Goal: Task Accomplishment & Management: Complete application form

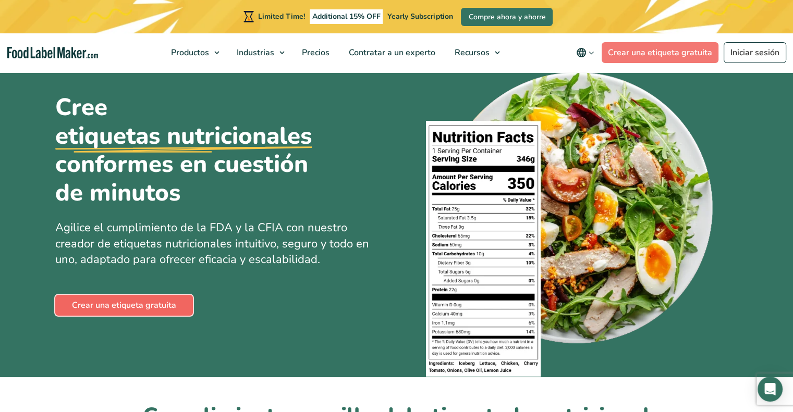
click at [133, 304] on link "Crear una etiqueta gratuita" at bounding box center [124, 305] width 138 height 21
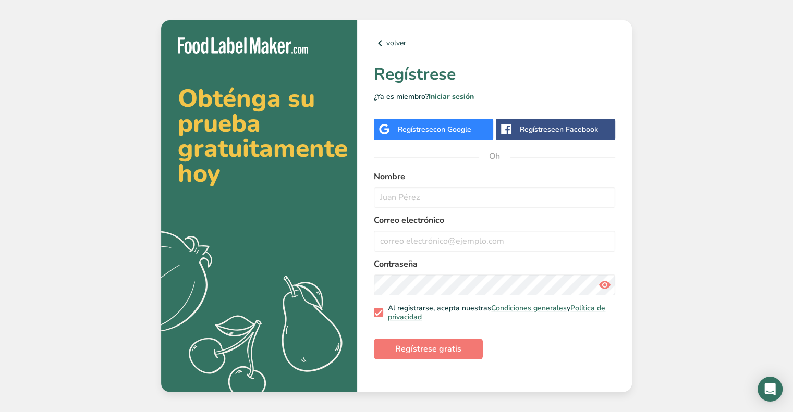
click at [478, 125] on div "Regístrese con Google" at bounding box center [433, 129] width 119 height 21
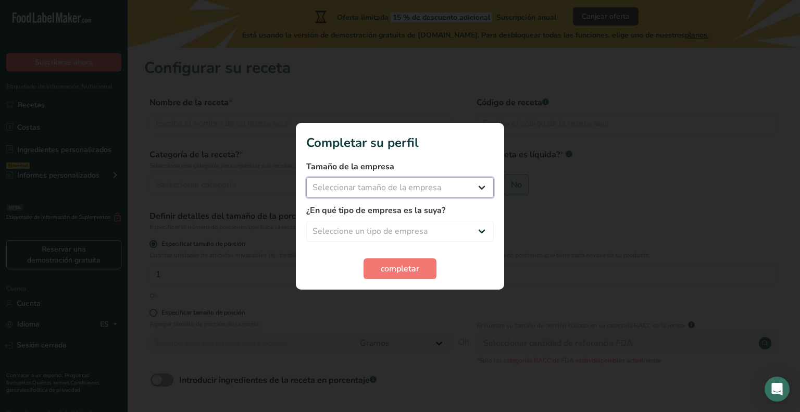
click at [417, 187] on select "Seleccionar tamaño de la empresa Menos de 10 empleados De 10 a 50 empleados De …" at bounding box center [400, 187] width 188 height 21
select select "1"
click at [306, 177] on select "Seleccionar tamaño de la empresa Menos de 10 empleados De 10 a 50 empleados De …" at bounding box center [400, 187] width 188 height 21
click at [400, 227] on select "Seleccione un tipo de empresa Fabricante de alimentos envasados Restaurante y c…" at bounding box center [400, 231] width 188 height 21
select select "1"
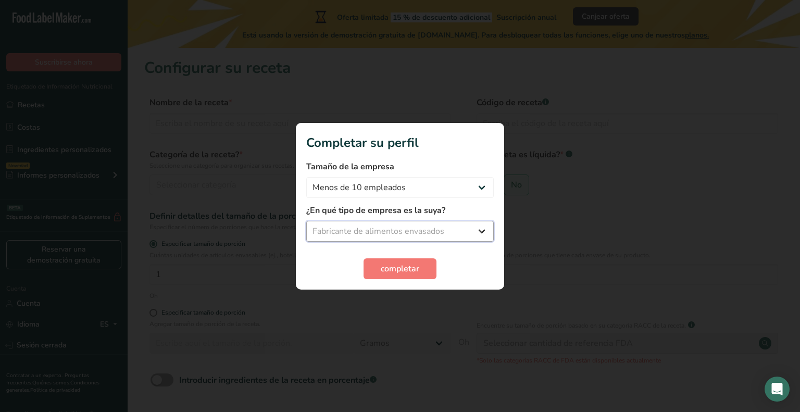
click at [306, 221] on select "Seleccione un tipo de empresa Fabricante de alimentos envasados Restaurante y c…" at bounding box center [400, 231] width 188 height 21
click at [398, 266] on font "completar" at bounding box center [400, 268] width 39 height 11
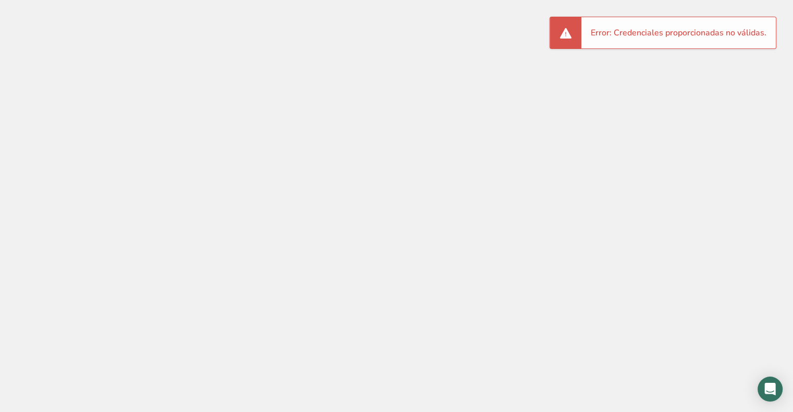
click at [641, 45] on div "Error: Credenciales proporcionadas no válidas." at bounding box center [678, 32] width 194 height 31
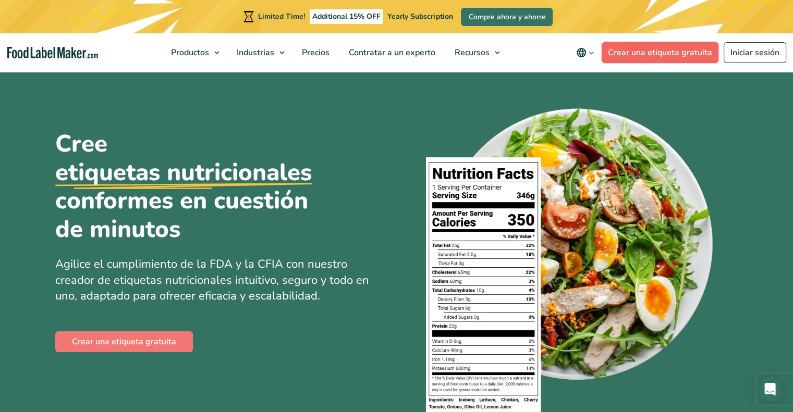
click at [685, 52] on link "Crear una etiqueta gratuita" at bounding box center [659, 52] width 117 height 21
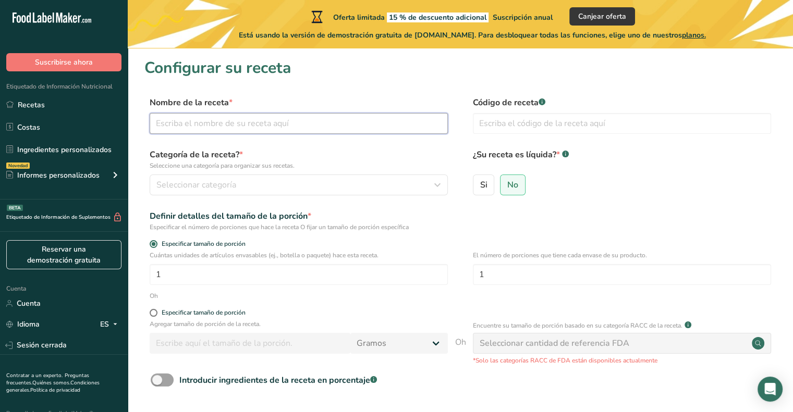
click at [281, 123] on input "text" at bounding box center [299, 123] width 298 height 21
type input "vitalis"
click at [299, 185] on div "Seleccionar categoría" at bounding box center [295, 185] width 278 height 13
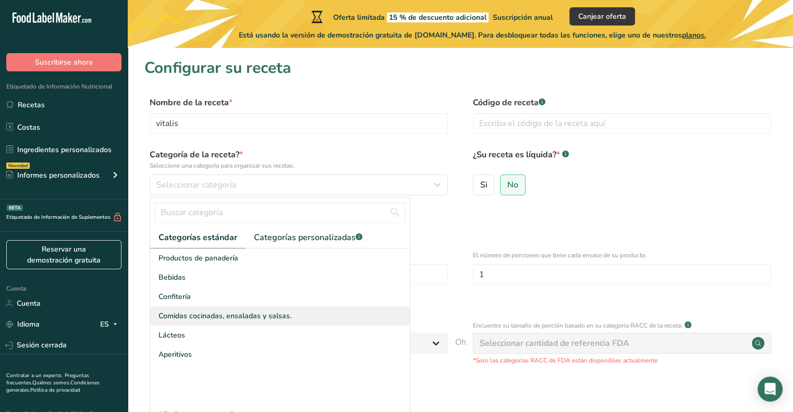
click at [271, 314] on font "Comidas cocinadas, ensaladas y salsas." at bounding box center [224, 316] width 133 height 10
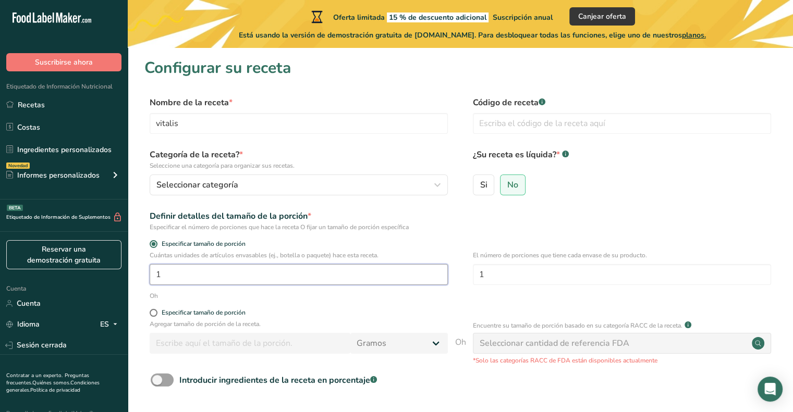
click at [254, 270] on input "1" at bounding box center [299, 274] width 298 height 21
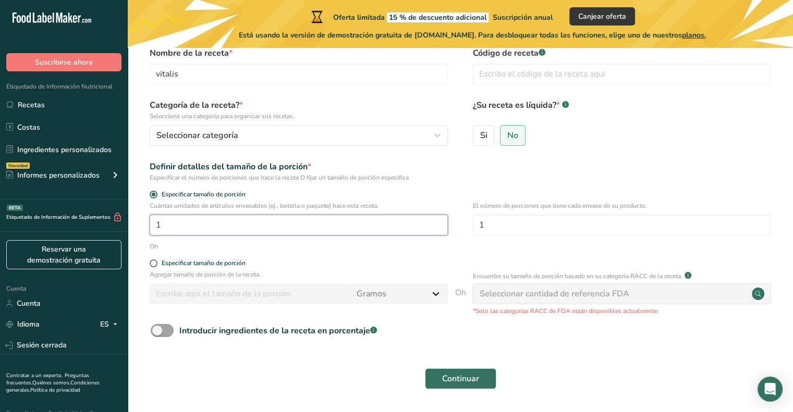
scroll to position [50, 0]
click at [152, 258] on form "Nombre de la receta * vitalis Código de receta .a-a{fill:#347362;}.b-a{fill:#ff…" at bounding box center [460, 220] width 632 height 349
click at [154, 263] on span at bounding box center [154, 263] width 8 height 8
click at [154, 263] on input "Especificar tamaño de porción" at bounding box center [153, 263] width 7 height 7
radio input "true"
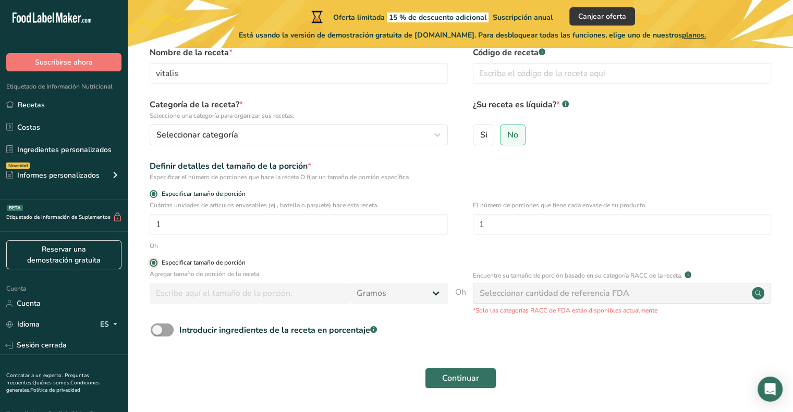
radio input "false"
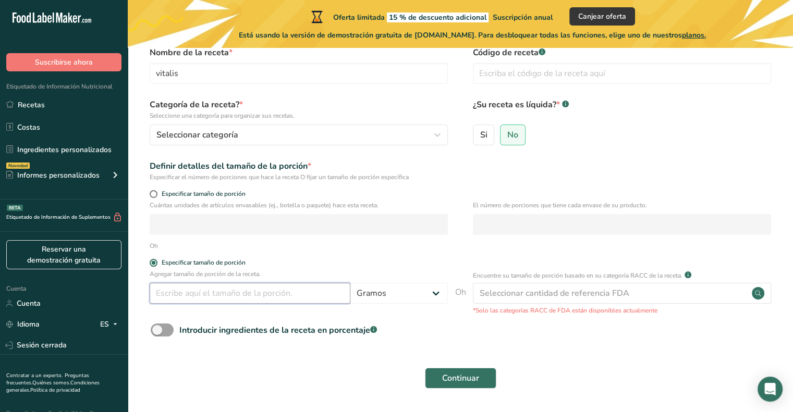
click at [171, 286] on input "number" at bounding box center [250, 293] width 201 height 21
type input "1"
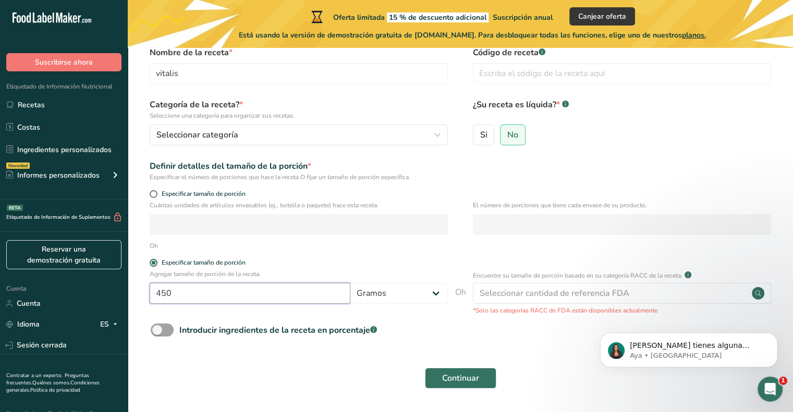
scroll to position [0, 0]
type input "450"
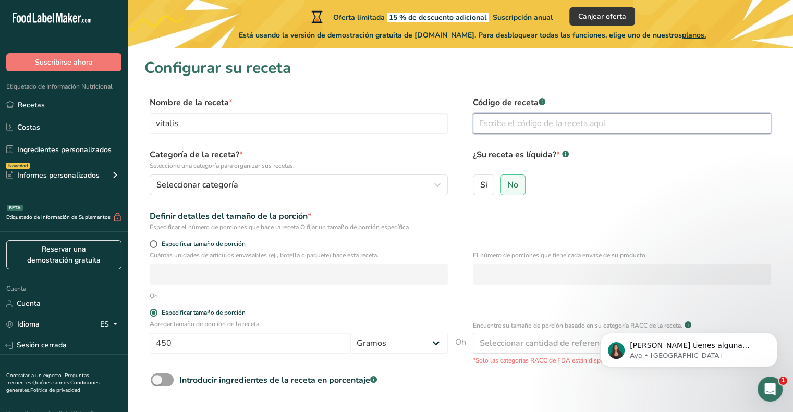
click at [542, 119] on input "text" at bounding box center [622, 123] width 298 height 21
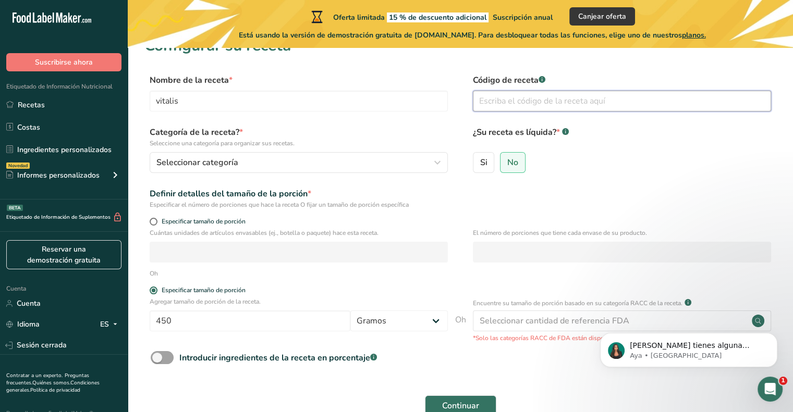
scroll to position [23, 0]
click at [342, 231] on font "Cuántas unidades de artículos envasables (ej., botella o paquete) hace esta rec…" at bounding box center [264, 232] width 229 height 8
click at [153, 218] on span at bounding box center [154, 221] width 8 height 8
click at [153, 218] on input "Especificar tamaño de porción" at bounding box center [153, 221] width 7 height 7
radio input "true"
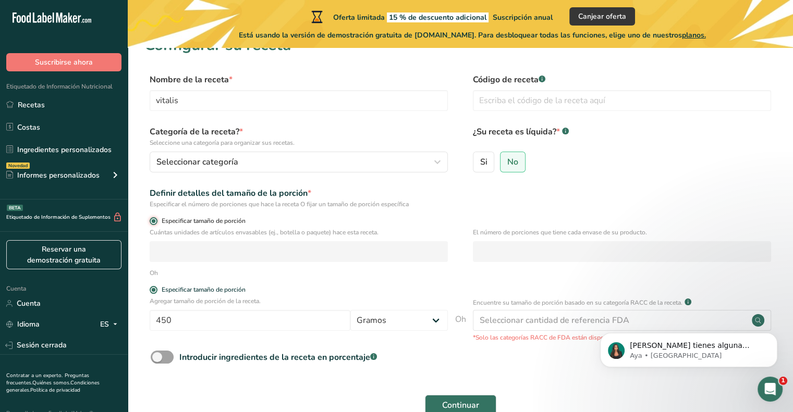
radio input "false"
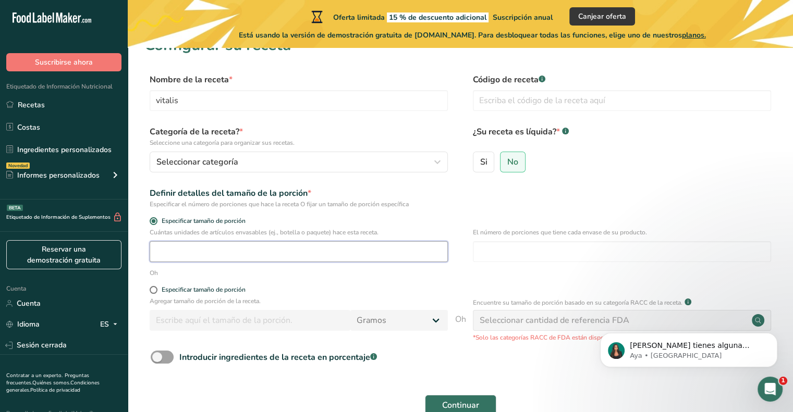
click at [173, 246] on input "number" at bounding box center [299, 251] width 298 height 21
click at [154, 287] on span at bounding box center [154, 290] width 8 height 8
click at [154, 287] on input "Especificar tamaño de porción" at bounding box center [153, 290] width 7 height 7
radio input "true"
radio input "false"
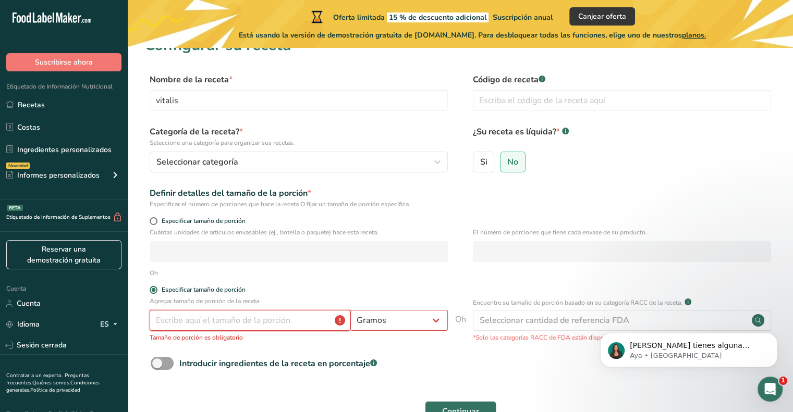
click at [238, 325] on input "number" at bounding box center [250, 320] width 201 height 21
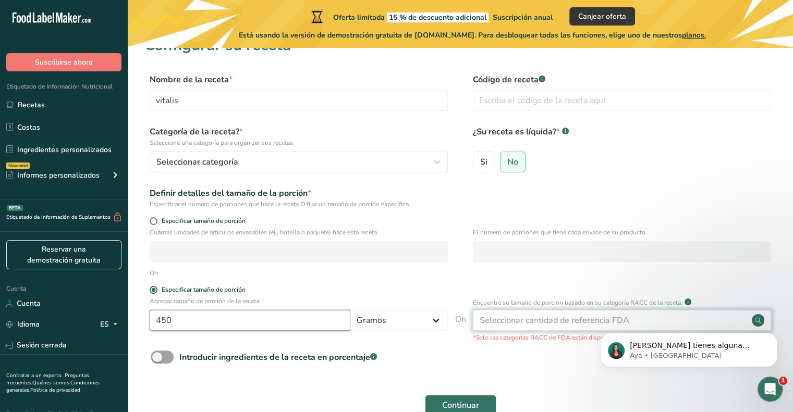
type input "450"
click at [578, 323] on font "Seleccionar cantidad de referencia FDA" at bounding box center [554, 320] width 150 height 11
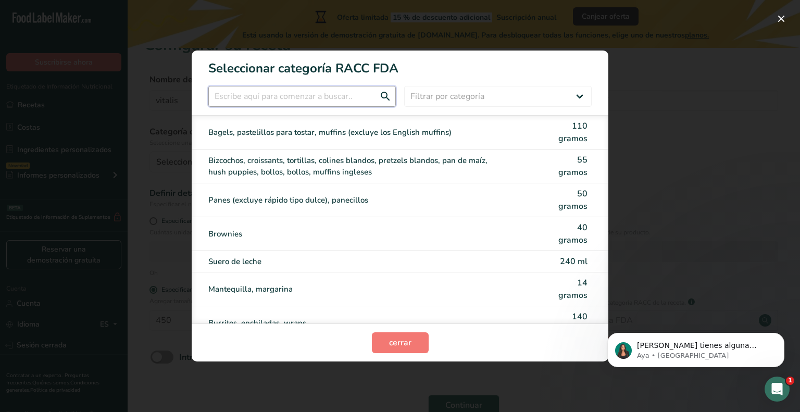
click at [334, 103] on input "Modalidad de selección de categoría RACC" at bounding box center [302, 96] width 188 height 21
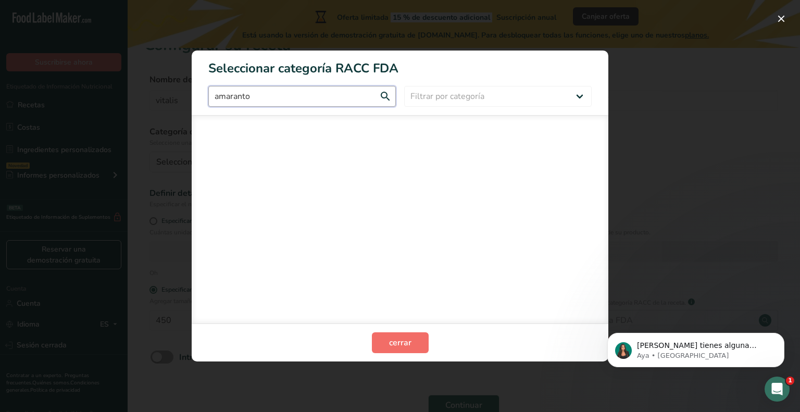
type input "amaranto"
click at [411, 340] on button "cerrar" at bounding box center [400, 342] width 57 height 21
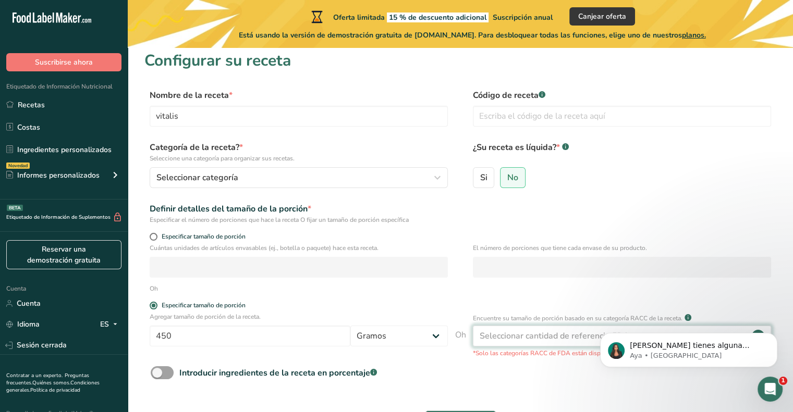
scroll to position [0, 0]
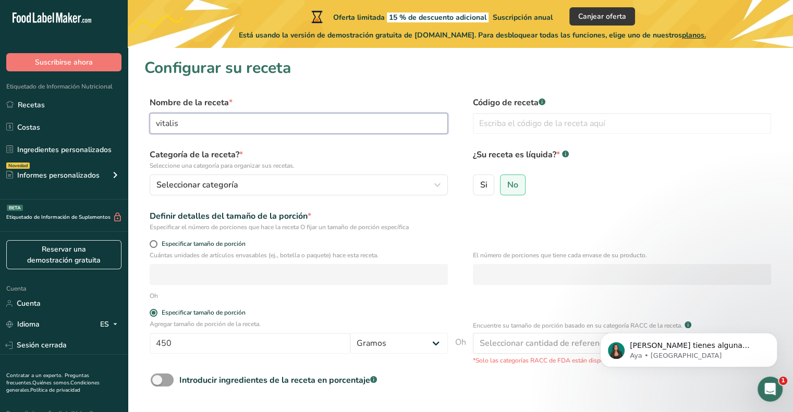
click at [316, 122] on input "vitalis" at bounding box center [299, 123] width 298 height 21
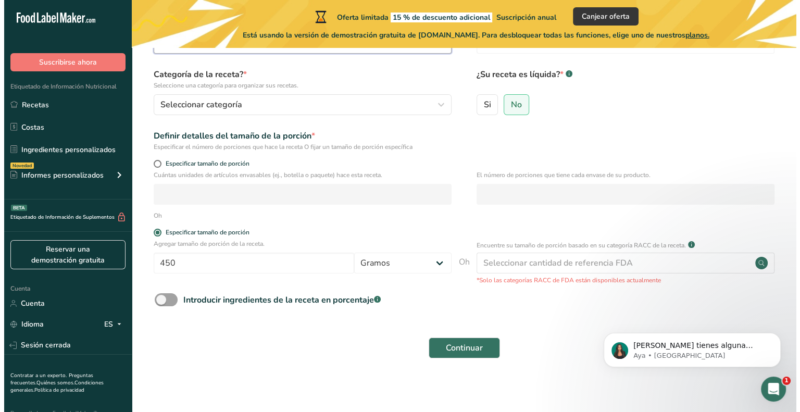
scroll to position [83, 0]
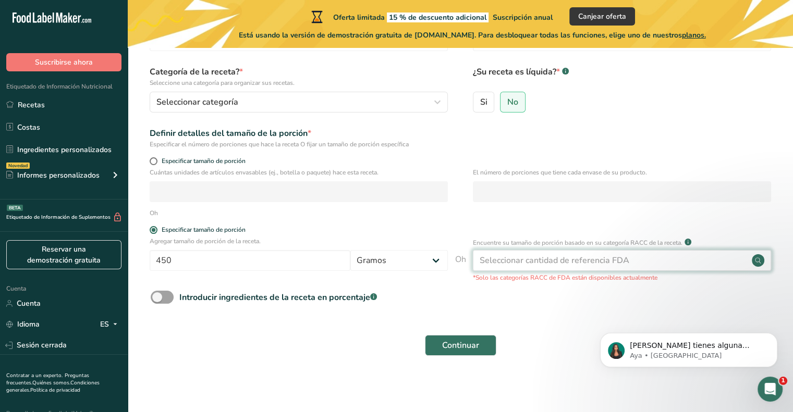
click at [698, 261] on div "Seleccionar cantidad de referencia FDA" at bounding box center [622, 260] width 298 height 21
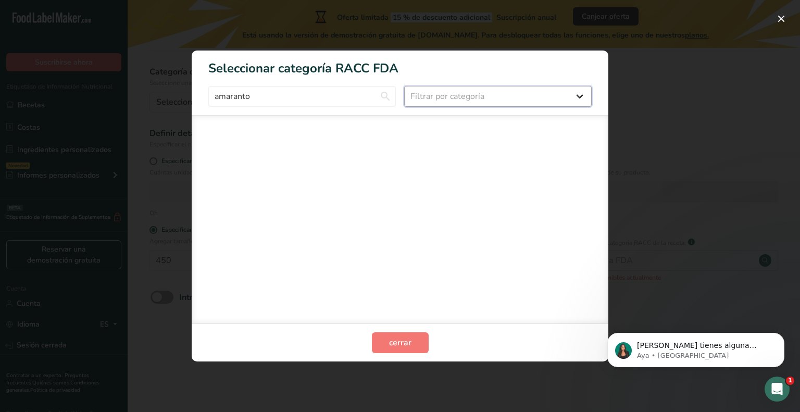
click at [454, 100] on select "Filtrar por categoría Todos Productos de panadería Bebidas Cereales y otros pro…" at bounding box center [498, 96] width 188 height 21
select select "7"
click at [404, 86] on select "Filtrar por categoría Todos Productos de panadería Bebidas Cereales y otros pro…" at bounding box center [498, 96] width 188 height 21
click at [374, 93] on input "amaranto" at bounding box center [302, 96] width 188 height 21
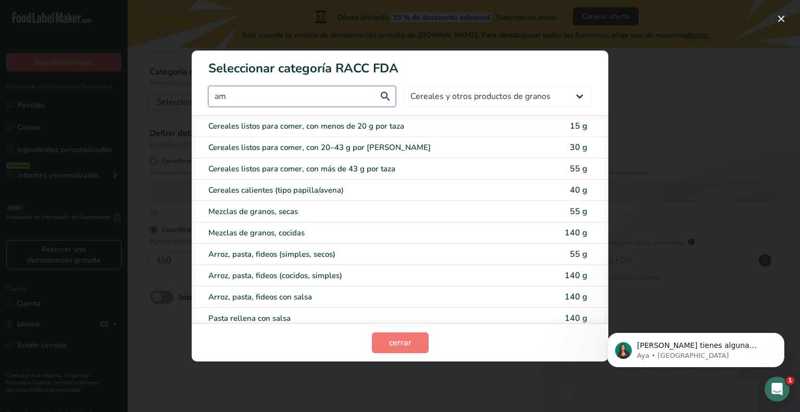
type input "a"
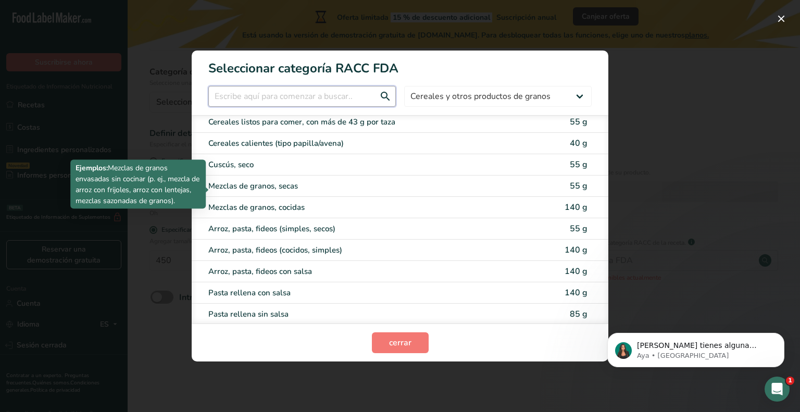
scroll to position [0, 0]
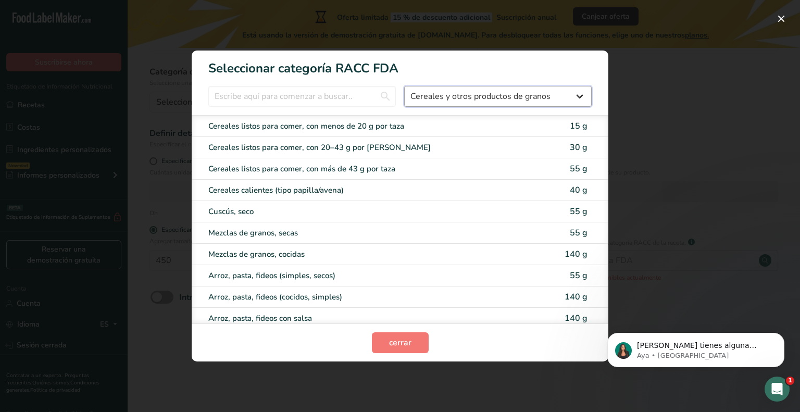
click at [450, 98] on select "Todos Productos de panadería Bebidas Cereales y otros productos de granos Produ…" at bounding box center [498, 96] width 188 height 21
click at [493, 93] on select "Todos Productos de panadería Bebidas Cereales y otros productos de granos Produ…" at bounding box center [498, 96] width 188 height 21
click at [404, 86] on select "Todos Productos de panadería Bebidas Cereales y otros productos de granos Produ…" at bounding box center [498, 96] width 188 height 21
click at [609, 68] on div "Modalidad de selección de categoría RACC" at bounding box center [400, 206] width 800 height 412
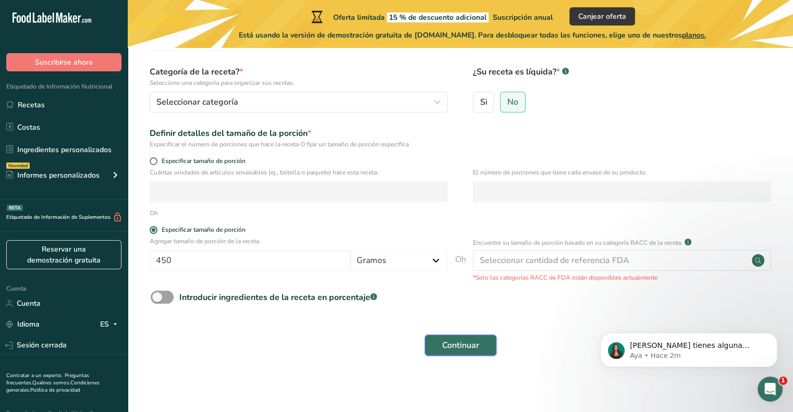
click at [471, 343] on font "Continuar" at bounding box center [460, 345] width 37 height 11
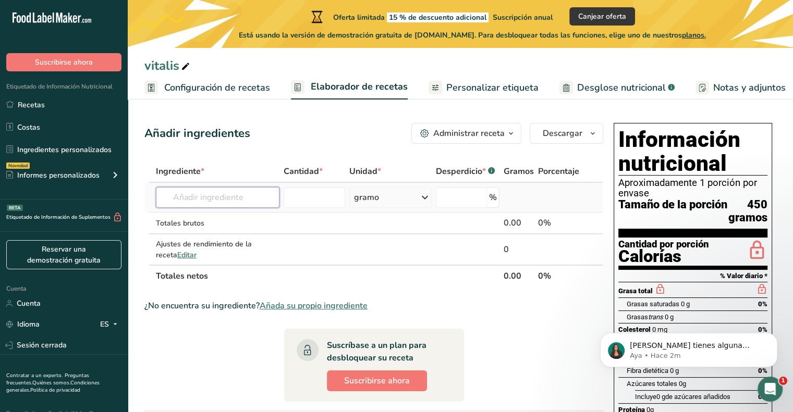
click at [238, 197] on input "text" at bounding box center [217, 197] width 123 height 21
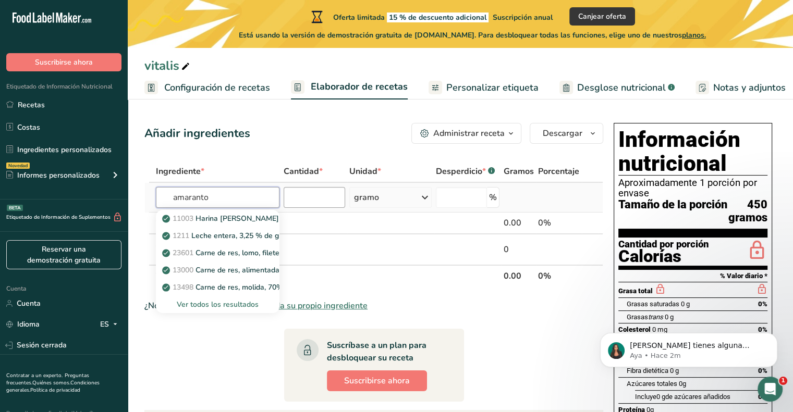
type input "amaranto"
click at [310, 195] on input "number" at bounding box center [313, 197] width 61 height 21
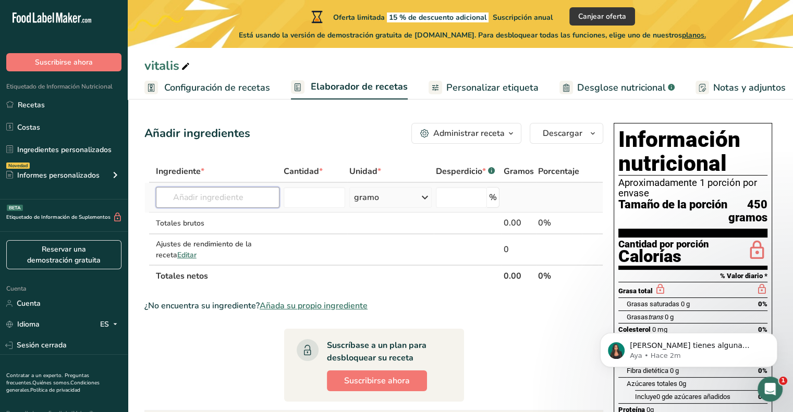
click at [256, 187] on input "text" at bounding box center [217, 197] width 123 height 21
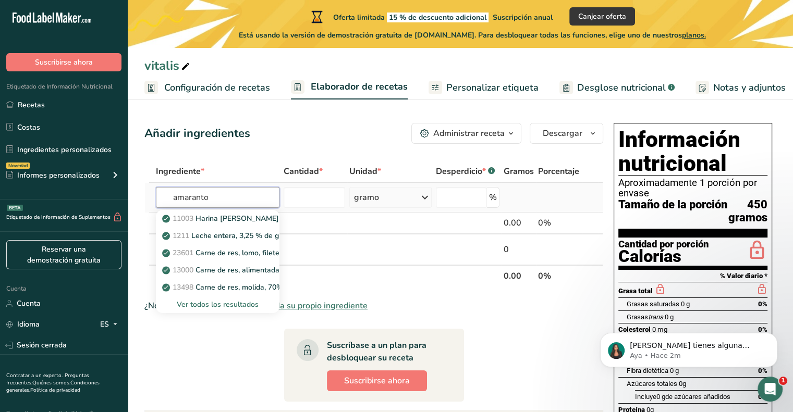
type input "amaranto"
click at [225, 303] on font "Ver todos los resultados" at bounding box center [218, 305] width 82 height 10
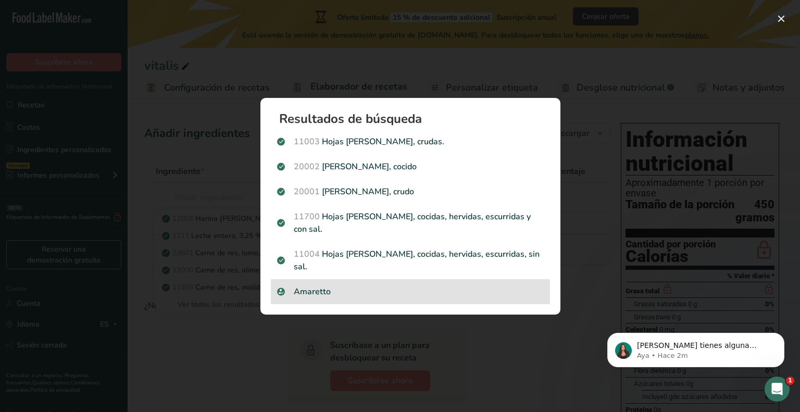
click at [428, 286] on p "Amaretto" at bounding box center [410, 292] width 267 height 13
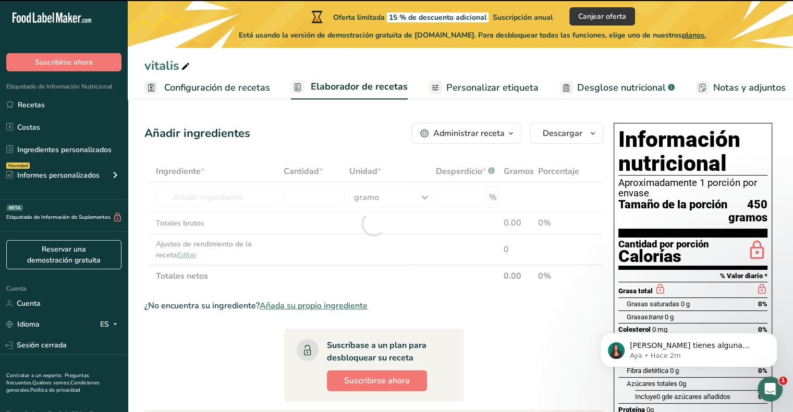
type input "0"
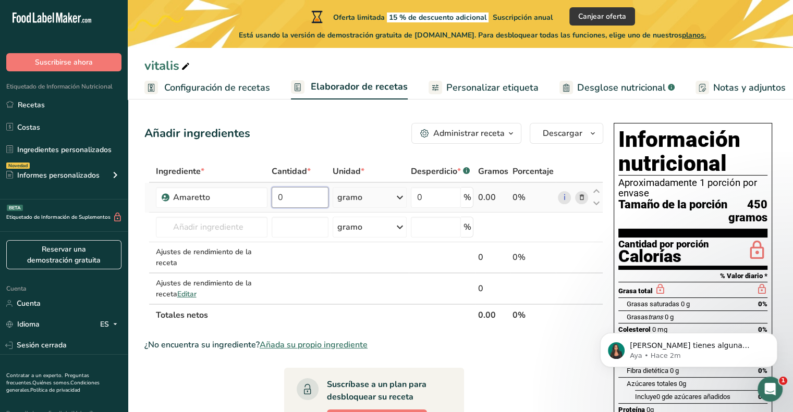
click at [315, 200] on input "0" at bounding box center [299, 197] width 57 height 21
type input "450"
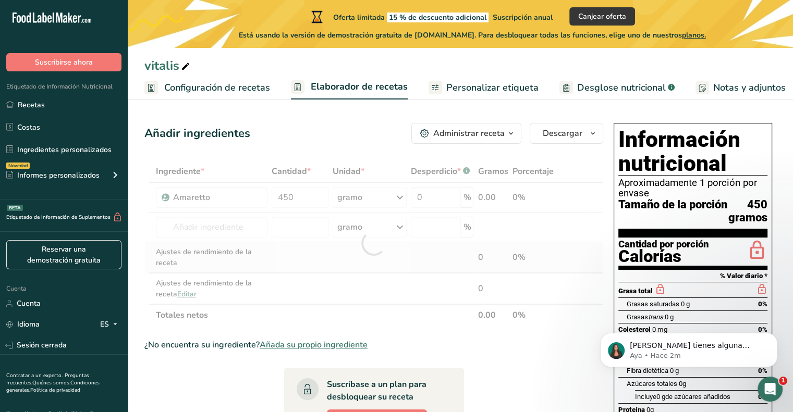
click at [423, 266] on div "Ingrediente * Cantidad * Unidad * Desperdicio * .a-a{fill:#347362;}.b-a{fill:#f…" at bounding box center [373, 243] width 459 height 166
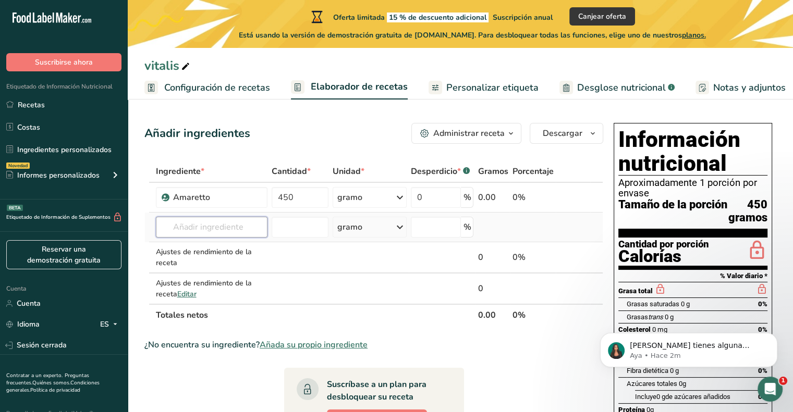
click at [242, 224] on input "text" at bounding box center [212, 227] width 112 height 21
click at [239, 209] on td "Amaretto" at bounding box center [212, 198] width 116 height 30
click at [242, 199] on div "Amaretto" at bounding box center [217, 197] width 88 height 13
click at [218, 195] on div "Amaretto" at bounding box center [217, 197] width 88 height 13
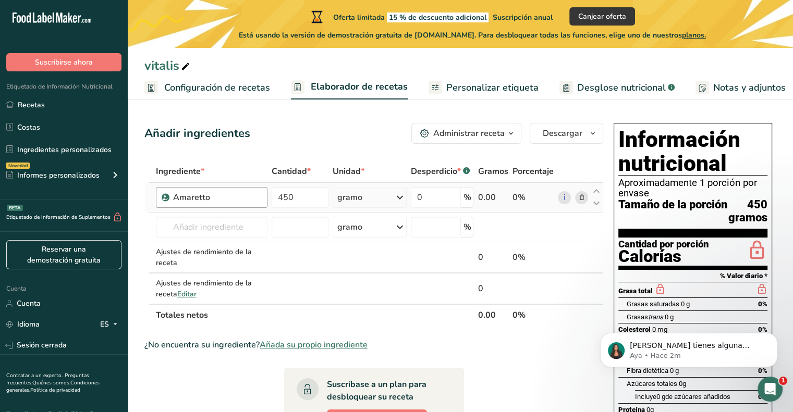
click at [216, 195] on div "Amaretto" at bounding box center [217, 197] width 88 height 13
click at [229, 230] on input "text" at bounding box center [212, 227] width 112 height 21
click at [179, 193] on font "Amaretto" at bounding box center [191, 197] width 37 height 11
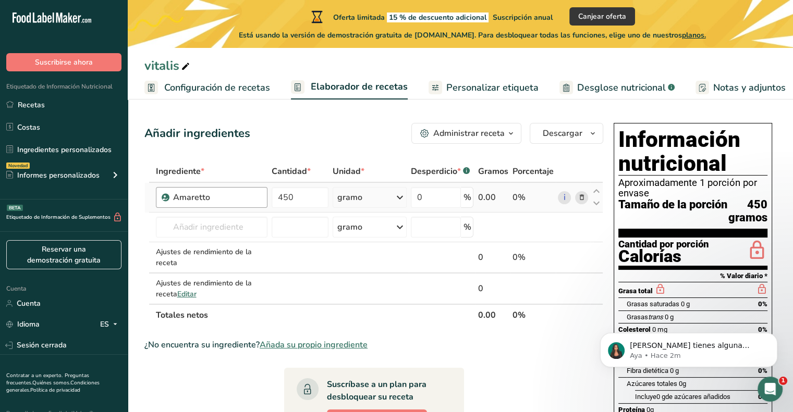
click at [170, 194] on div "Amaretto" at bounding box center [212, 197] width 112 height 21
click at [491, 197] on font "0.00" at bounding box center [486, 197] width 18 height 11
click at [514, 200] on font "0%" at bounding box center [518, 197] width 13 height 11
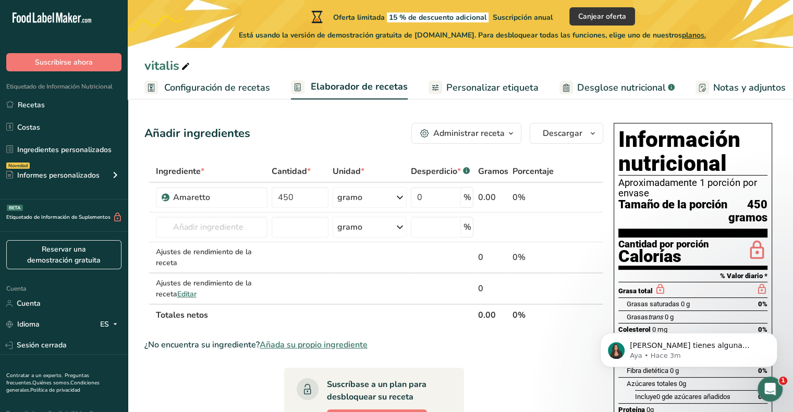
click at [478, 85] on font "Personalizar etiqueta" at bounding box center [492, 87] width 92 height 13
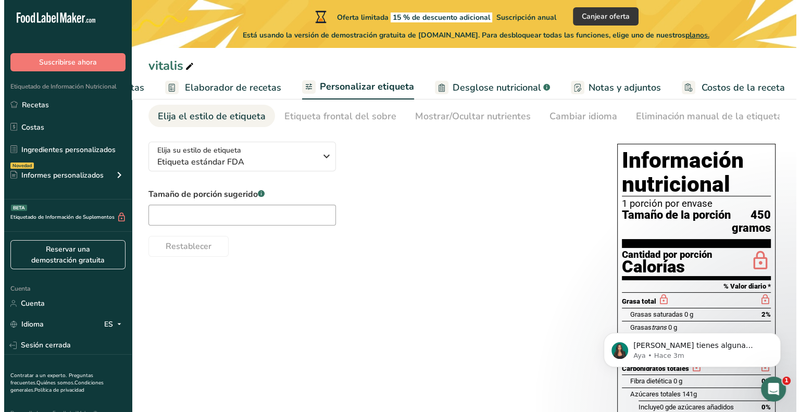
scroll to position [44, 0]
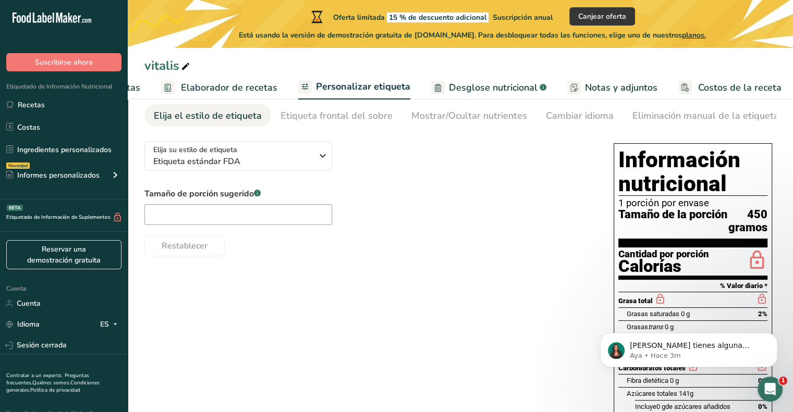
click at [696, 274] on div "Calorías" at bounding box center [663, 266] width 91 height 15
click at [696, 293] on div "Grasa total" at bounding box center [692, 300] width 149 height 16
click at [290, 170] on button "Elija su estilo de etiqueta Etiqueta estándar FDA" at bounding box center [238, 156] width 188 height 30
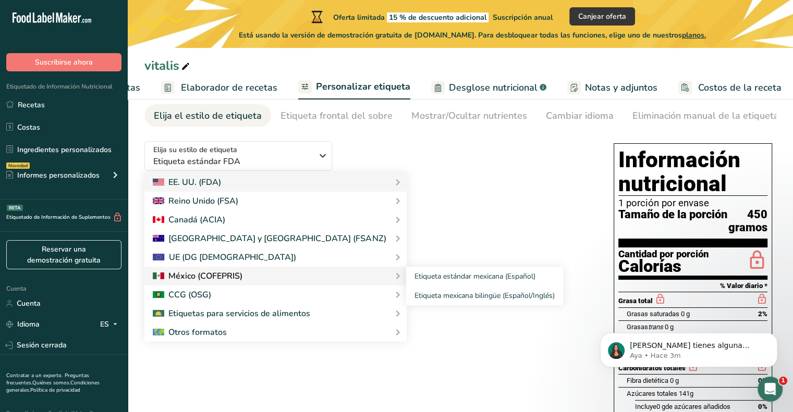
click at [232, 276] on font "México (COFEPRIS)" at bounding box center [205, 275] width 74 height 11
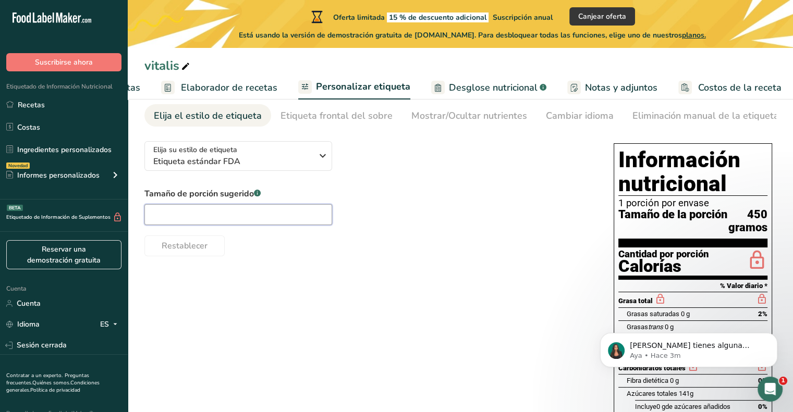
click at [219, 219] on input "text" at bounding box center [238, 214] width 188 height 21
type input "450"
click at [494, 88] on font "Desglose nutricional" at bounding box center [493, 87] width 89 height 13
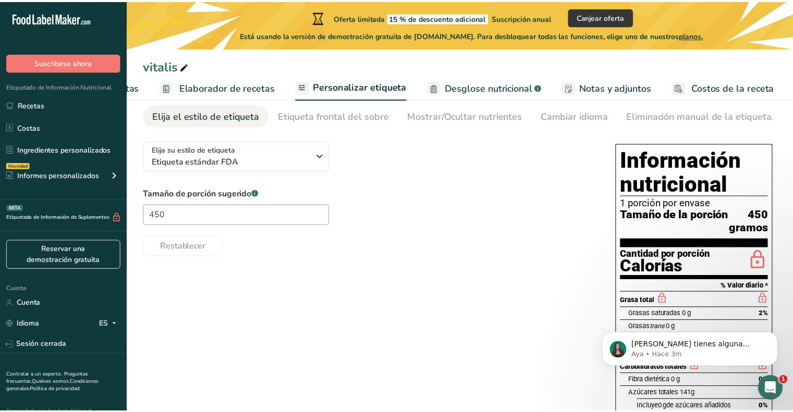
scroll to position [0, 122]
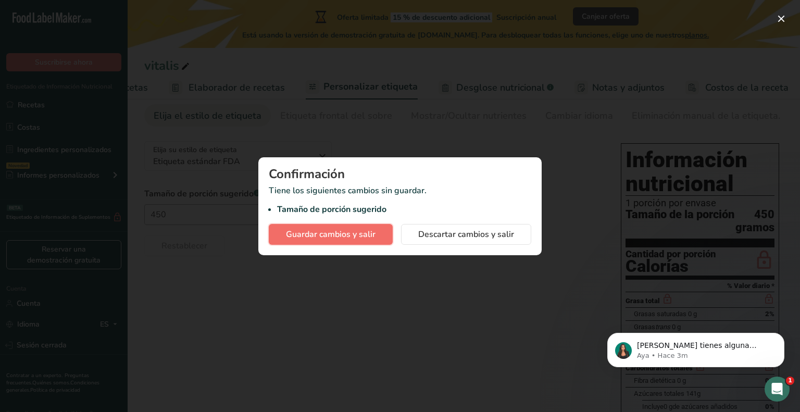
click at [360, 232] on font "Guardar cambios y salir" at bounding box center [331, 234] width 90 height 11
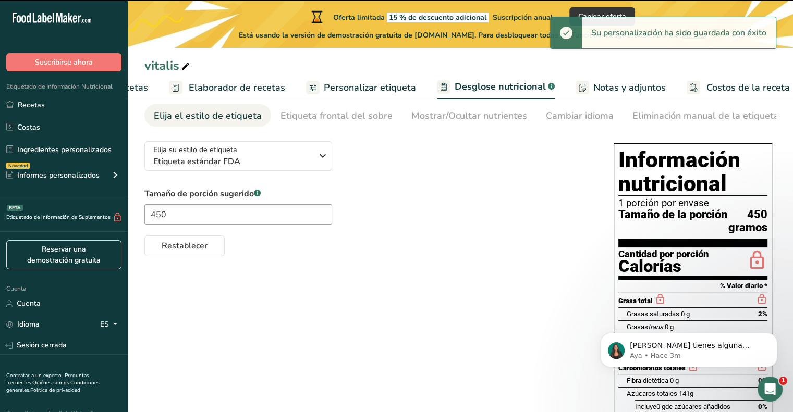
select select "Calories"
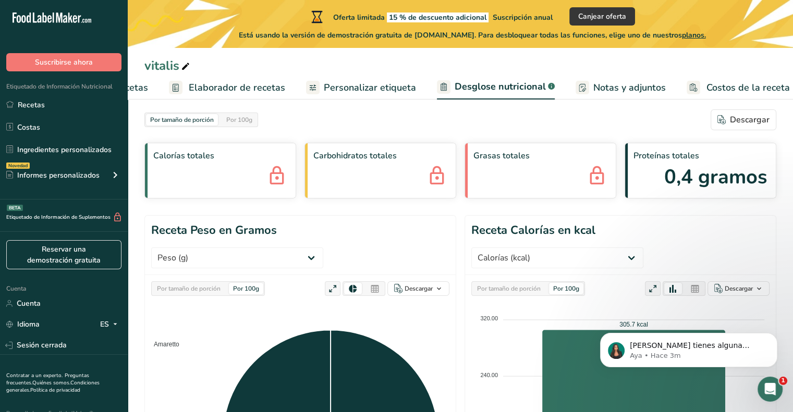
scroll to position [8, 0]
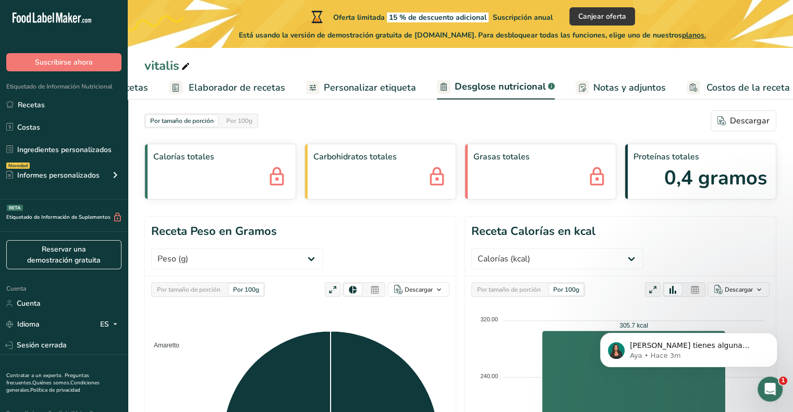
click at [215, 182] on div "Calorías totales" at bounding box center [220, 172] width 152 height 56
click at [350, 164] on div "Carbohidratos totales" at bounding box center [380, 172] width 152 height 56
click at [353, 156] on font "Carbohidratos totales" at bounding box center [354, 156] width 83 height 11
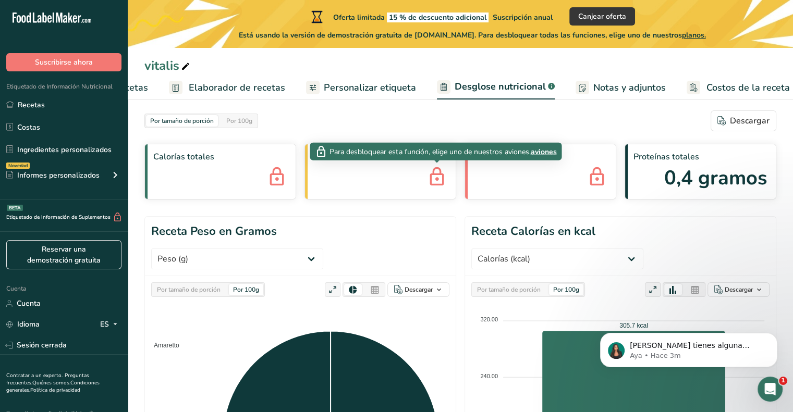
click at [436, 179] on icon at bounding box center [436, 178] width 21 height 28
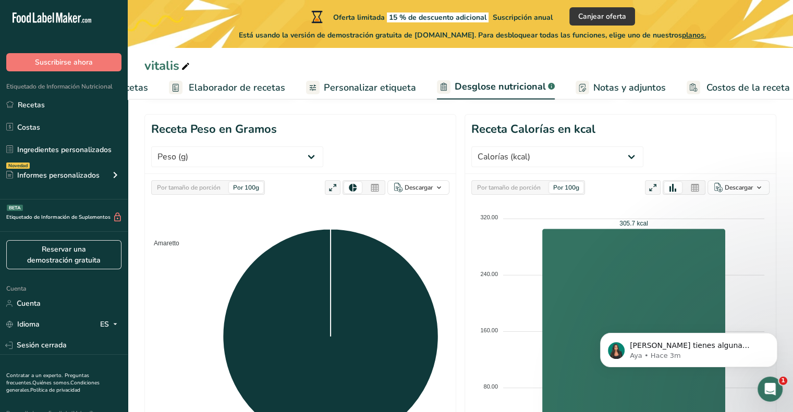
scroll to position [110, 0]
click at [202, 183] on font "Por tamaño de porción" at bounding box center [189, 187] width 64 height 8
click at [323, 146] on select "Peso (g) Calorías (kcal) Energía KJ (kj) Grasa total (g) Grasa saturada (g) Gra…" at bounding box center [237, 156] width 172 height 21
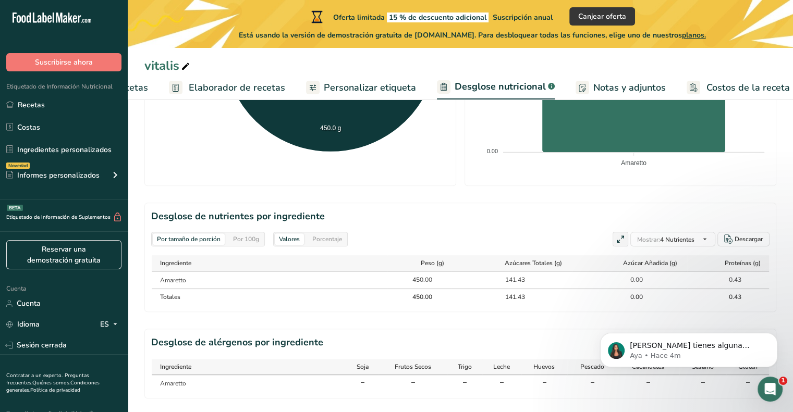
scroll to position [402, 0]
click at [254, 272] on td "Amaretto" at bounding box center [270, 280] width 236 height 17
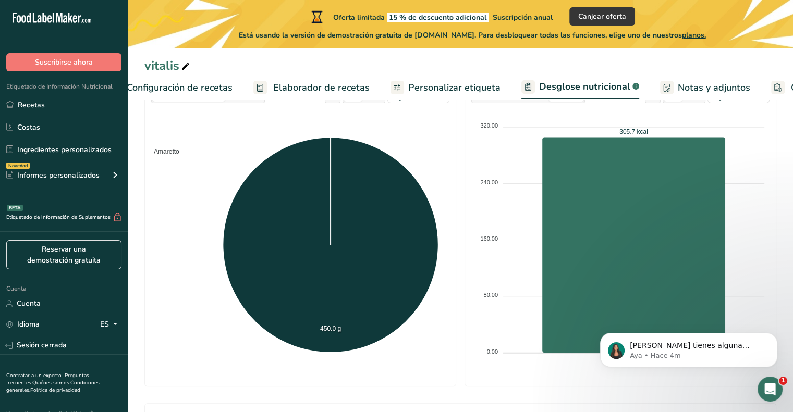
scroll to position [0, 37]
click at [434, 81] on font "Personalizar etiqueta" at bounding box center [455, 87] width 92 height 13
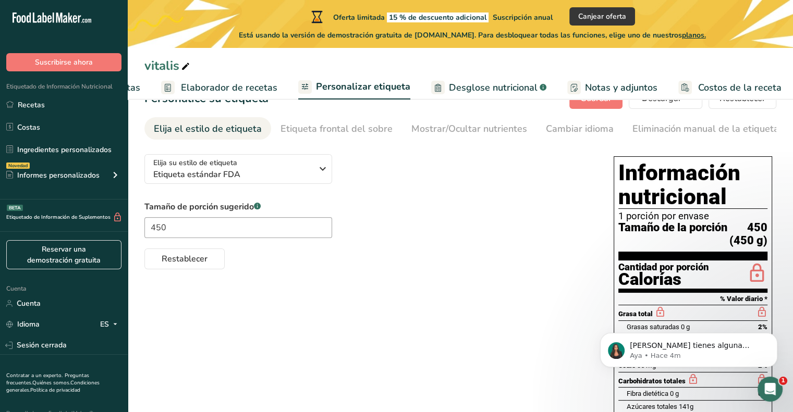
scroll to position [92, 0]
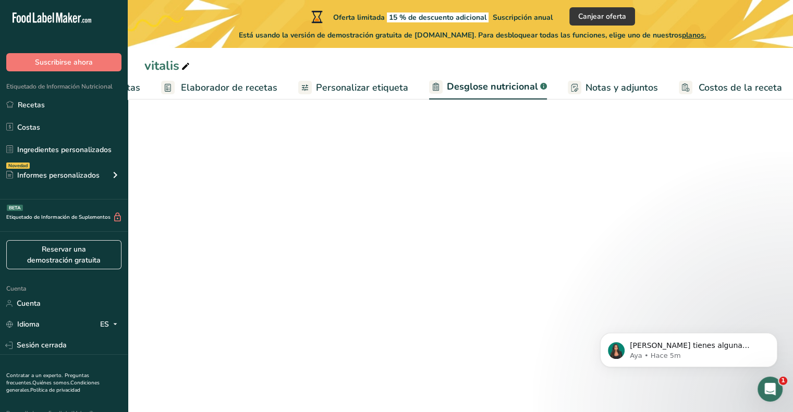
scroll to position [0, 129]
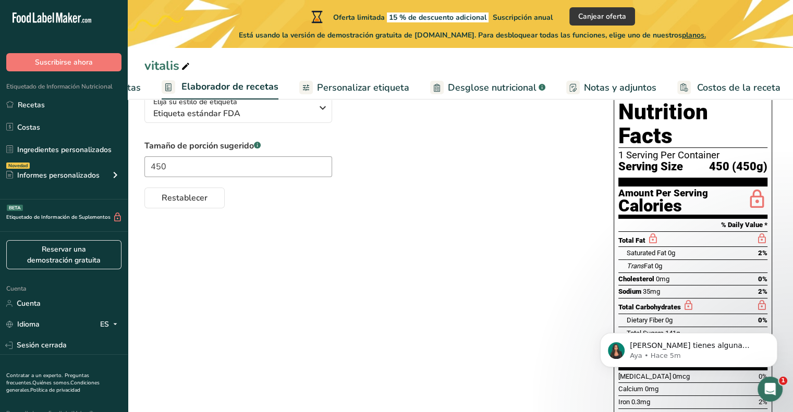
scroll to position [44, 0]
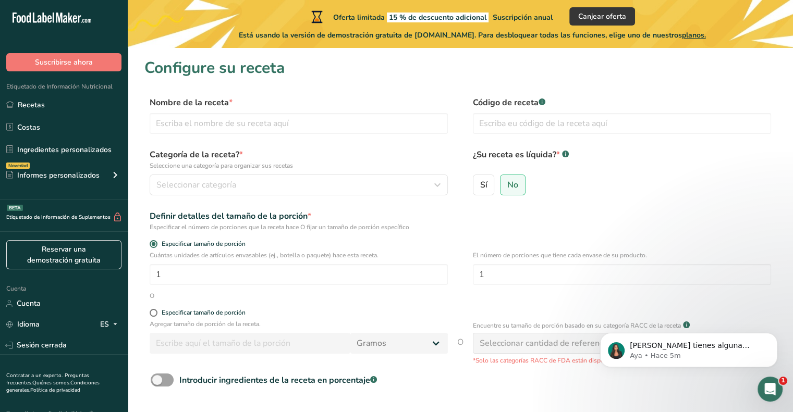
scroll to position [83, 0]
